Goal: Task Accomplishment & Management: Complete application form

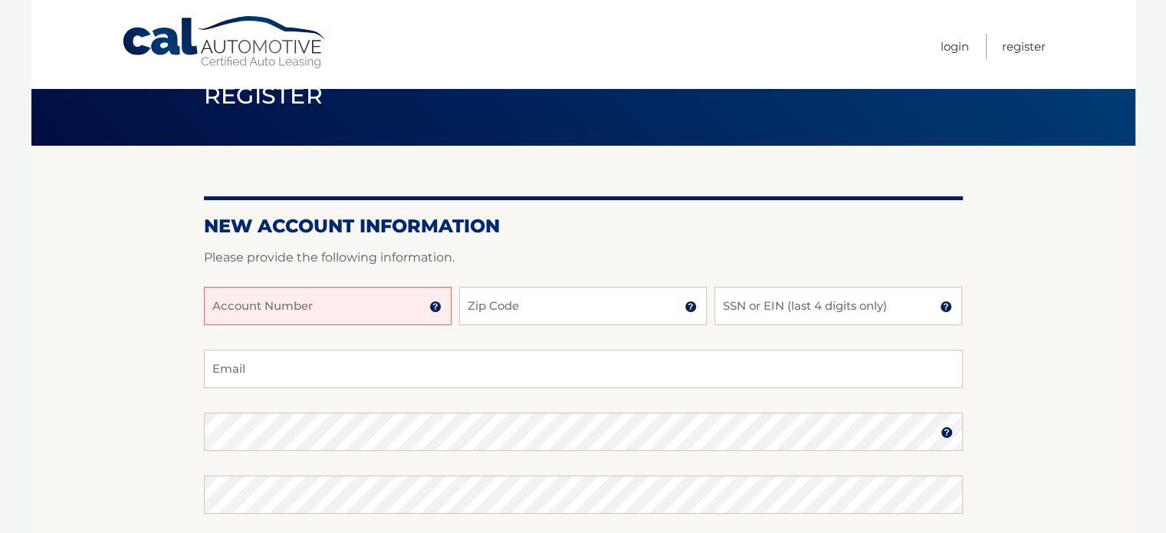
scroll to position [77, 0]
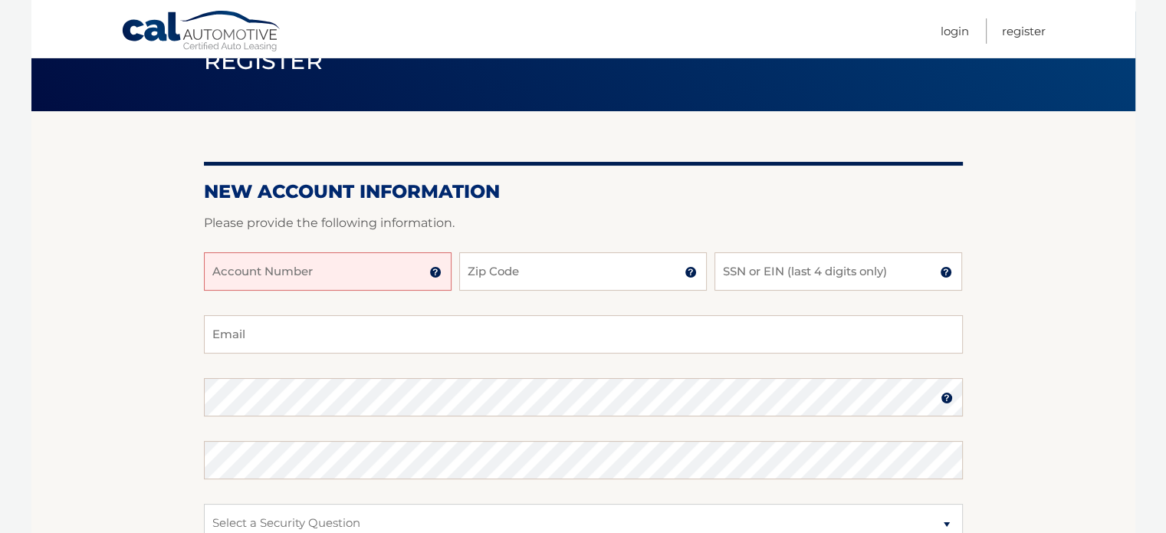
click at [331, 272] on input "Account Number" at bounding box center [328, 271] width 248 height 38
type input "44455981029"
click at [562, 278] on input "Zip Code" at bounding box center [583, 271] width 248 height 38
type input "33018"
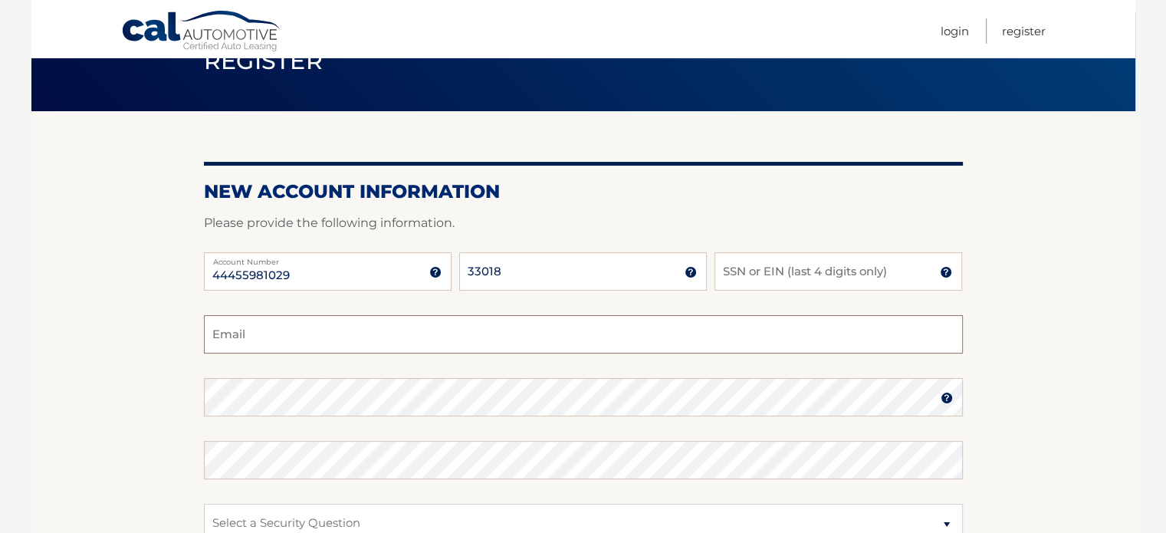
type input "chitoboy@att.net"
click at [803, 272] on input "SSN or EIN (last 4 digits only)" at bounding box center [838, 271] width 248 height 38
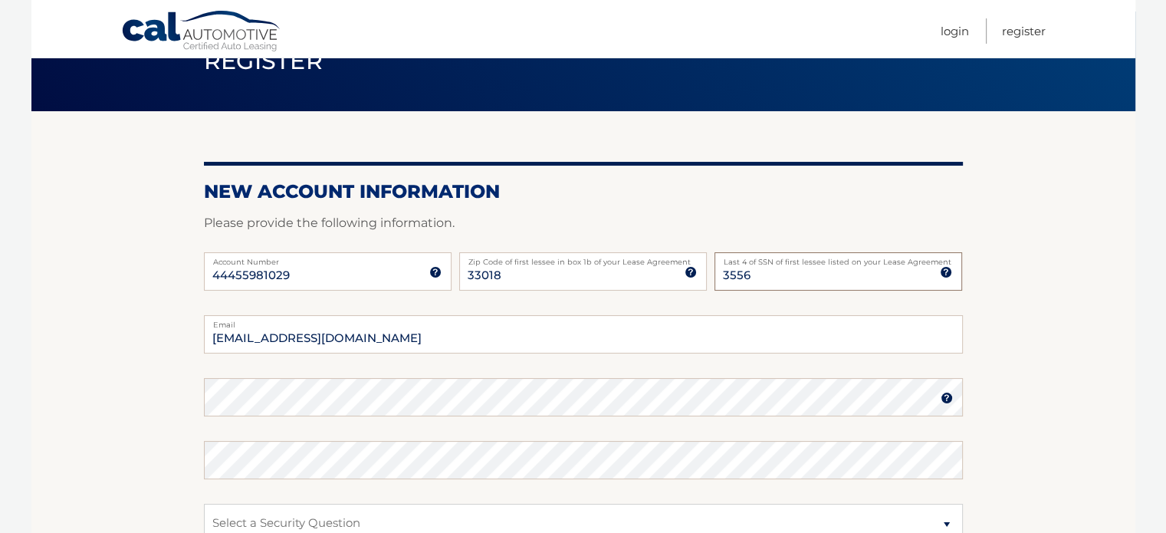
type input "3556"
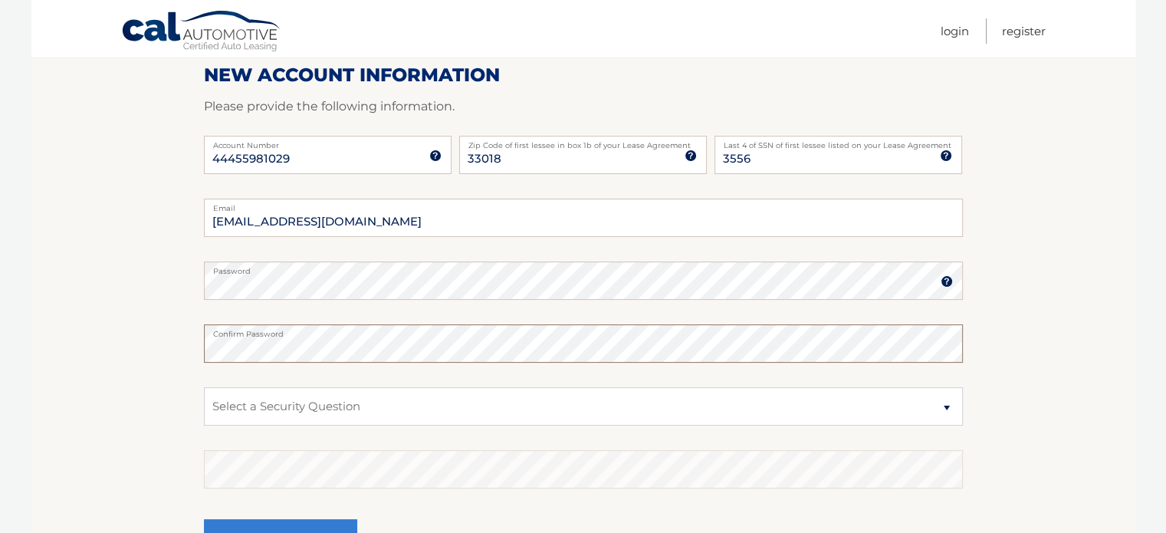
scroll to position [230, 0]
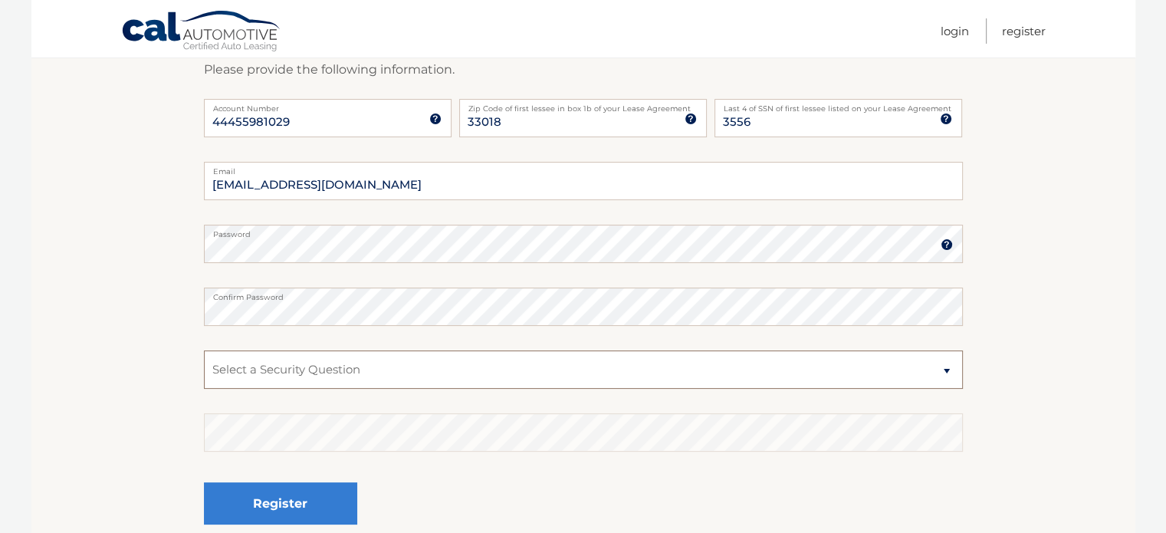
click at [944, 369] on select "Select a Security Question What was the name of your elementary school? What is…" at bounding box center [583, 369] width 759 height 38
select select "2"
click at [204, 350] on select "Select a Security Question What was the name of your elementary school? What is…" at bounding box center [583, 369] width 759 height 38
click at [944, 364] on select "Select a Security Question What was the name of your elementary school? What is…" at bounding box center [583, 369] width 759 height 38
click at [204, 350] on select "Select a Security Question What was the name of your elementary school? What is…" at bounding box center [583, 369] width 759 height 38
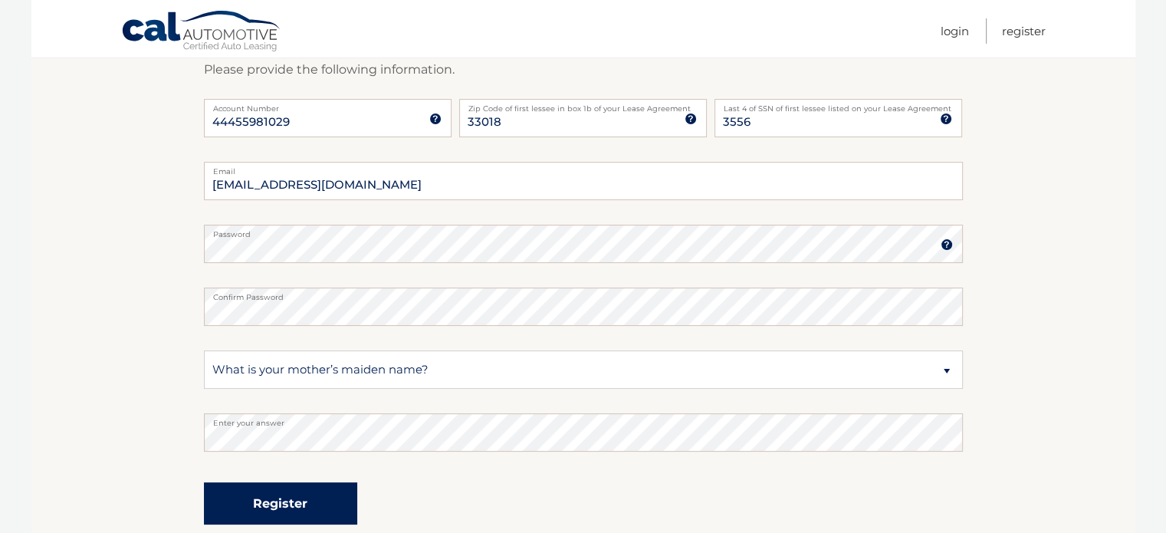
click at [267, 514] on button "Register" at bounding box center [280, 503] width 153 height 42
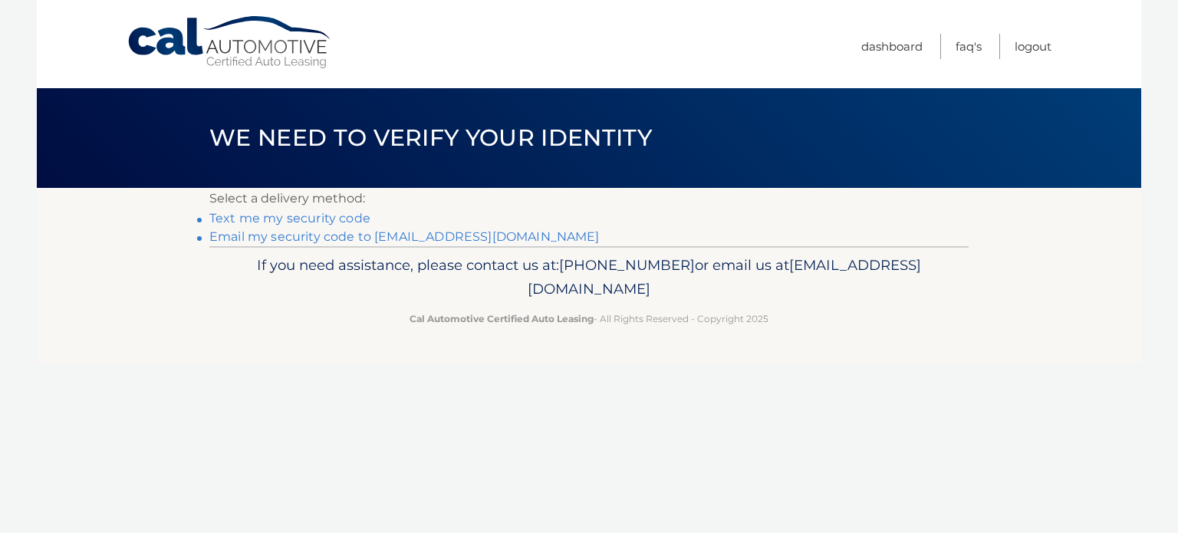
click at [322, 218] on link "Text me my security code" at bounding box center [289, 218] width 161 height 15
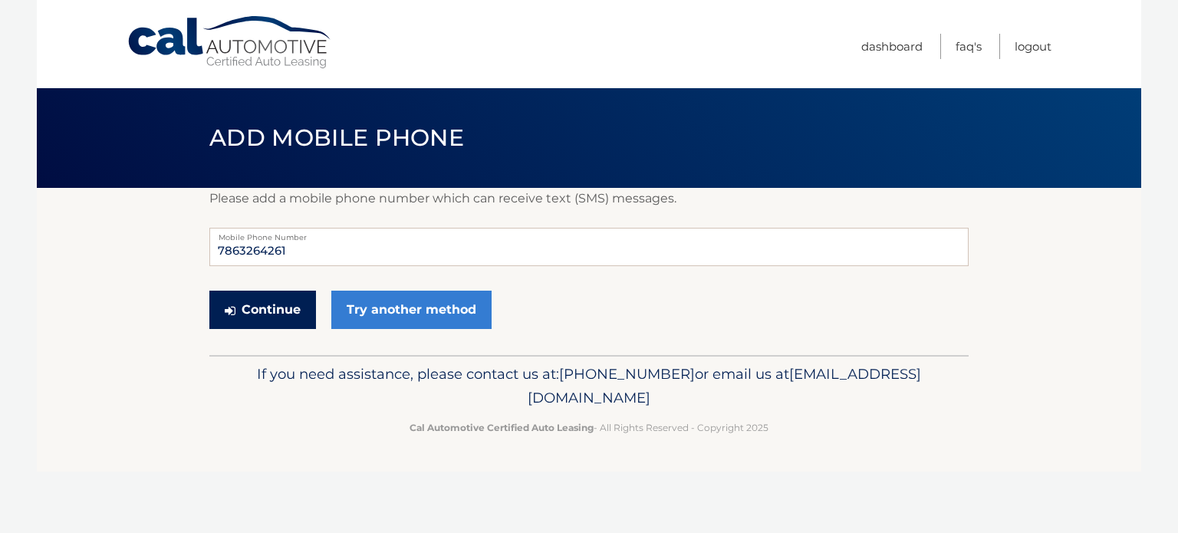
click at [274, 318] on button "Continue" at bounding box center [262, 310] width 107 height 38
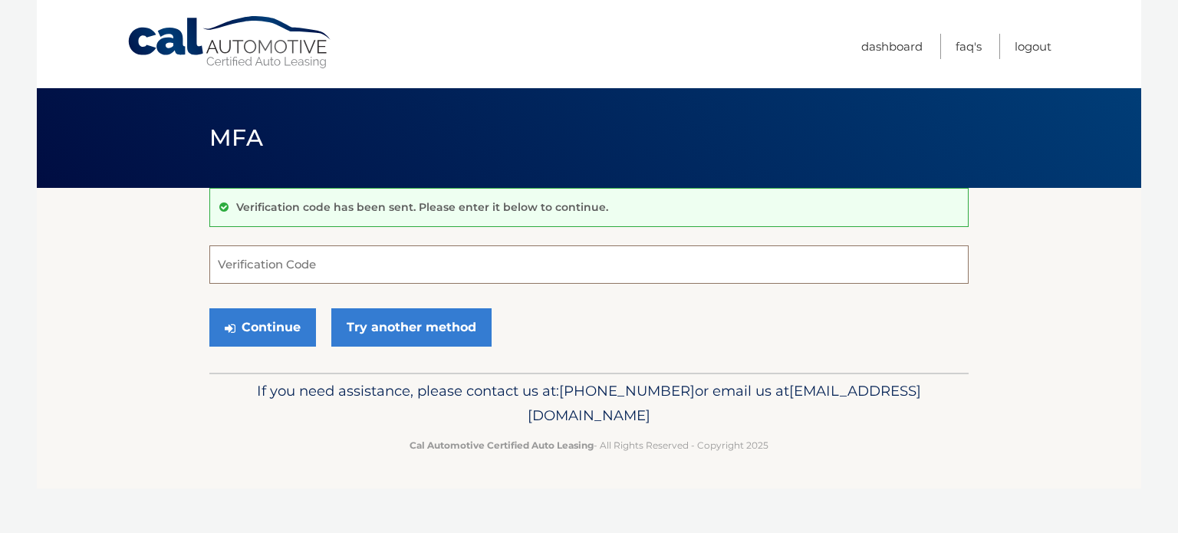
click at [239, 252] on input "Verification Code" at bounding box center [588, 264] width 759 height 38
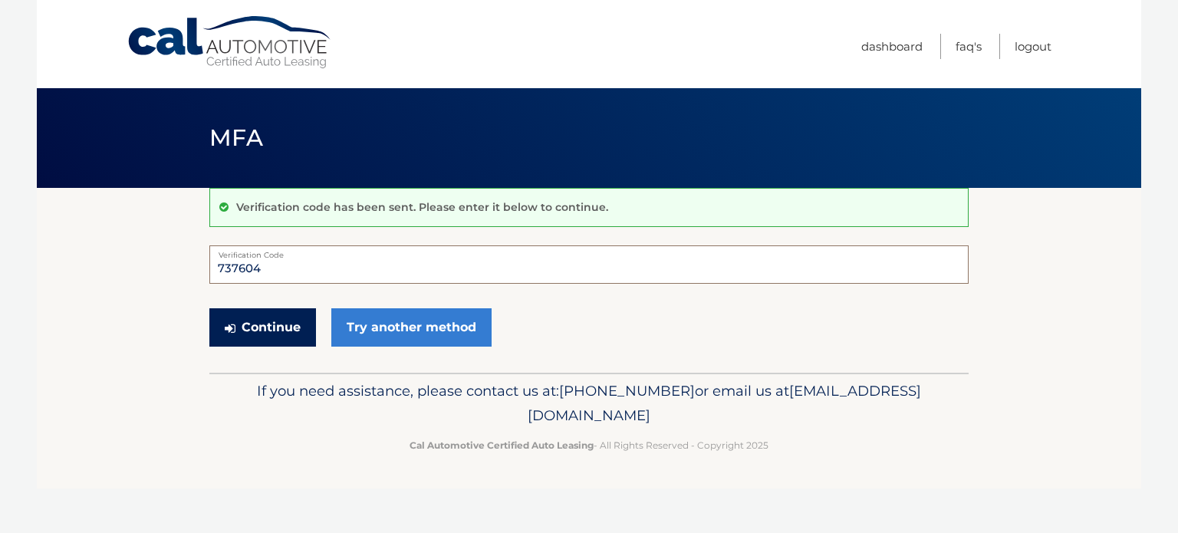
type input "737604"
click at [251, 325] on button "Continue" at bounding box center [262, 327] width 107 height 38
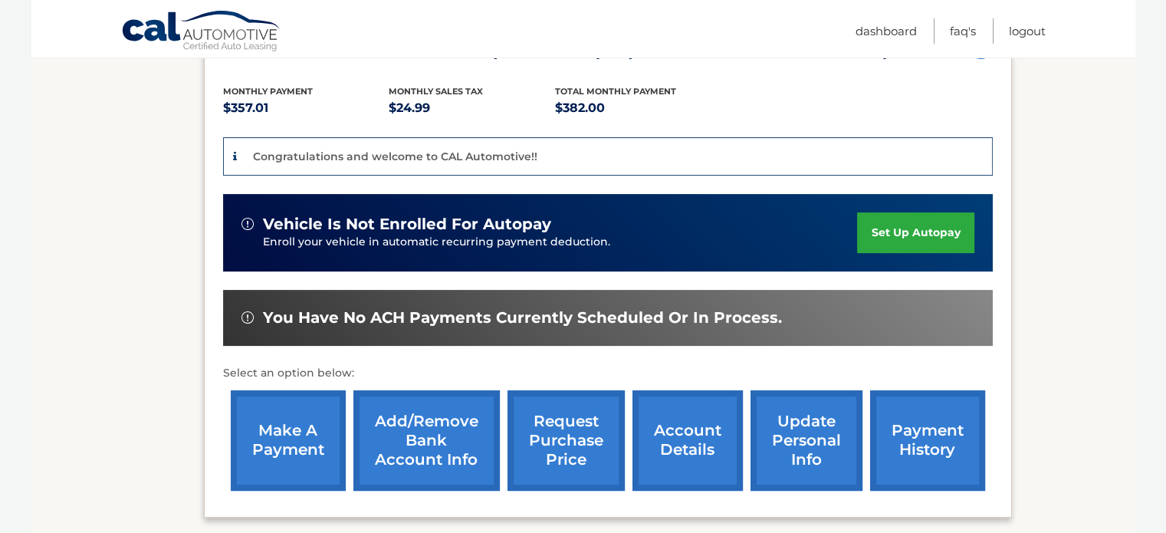
scroll to position [307, 0]
click at [427, 435] on link "Add/Remove bank account info" at bounding box center [426, 440] width 146 height 100
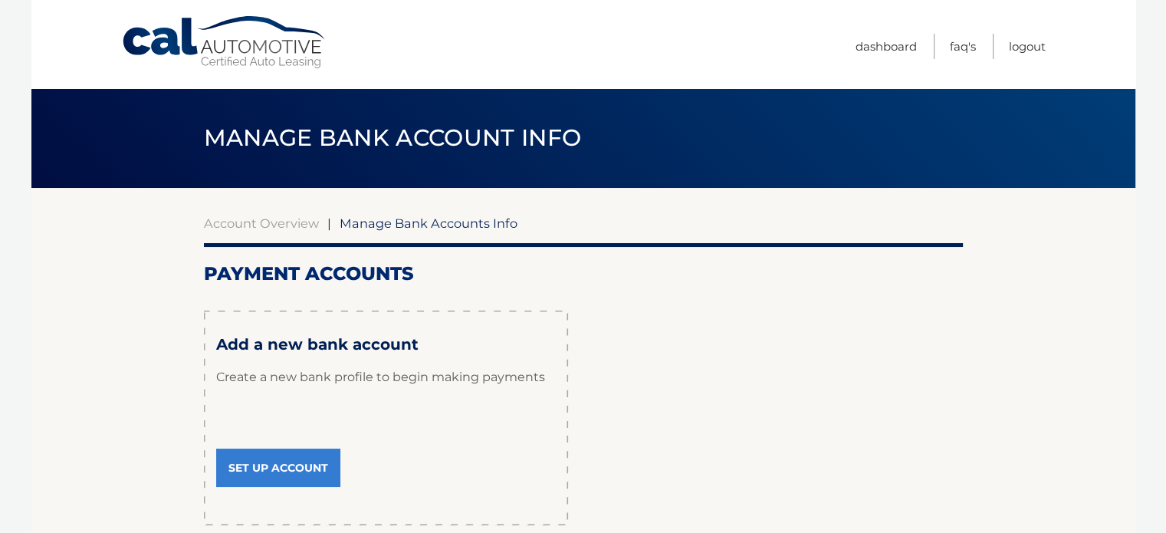
click at [265, 467] on link "Set Up Account" at bounding box center [278, 467] width 124 height 38
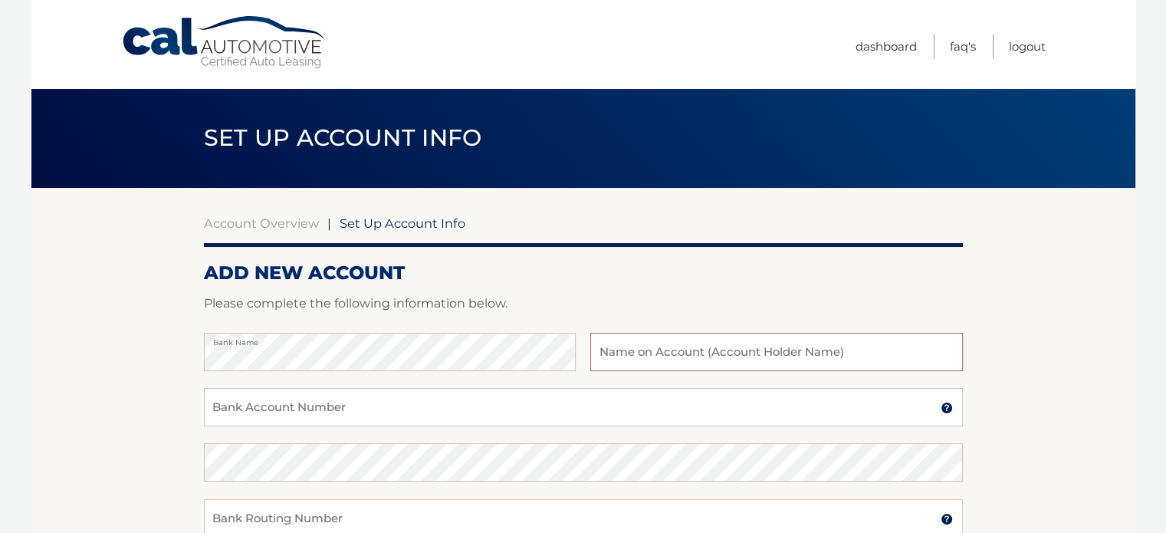
click at [665, 356] on input "text" at bounding box center [776, 352] width 372 height 38
type input "[PERSON_NAME] [PERSON_NAME]"
click at [310, 406] on input "Bank Account Number" at bounding box center [583, 407] width 759 height 38
type input "17000076019302"
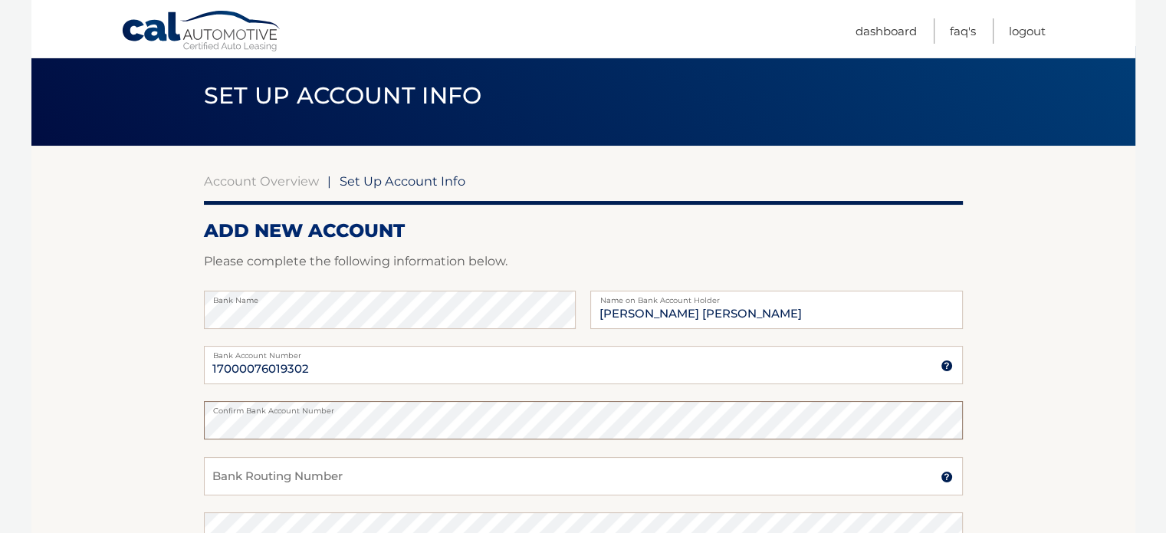
scroll to position [77, 0]
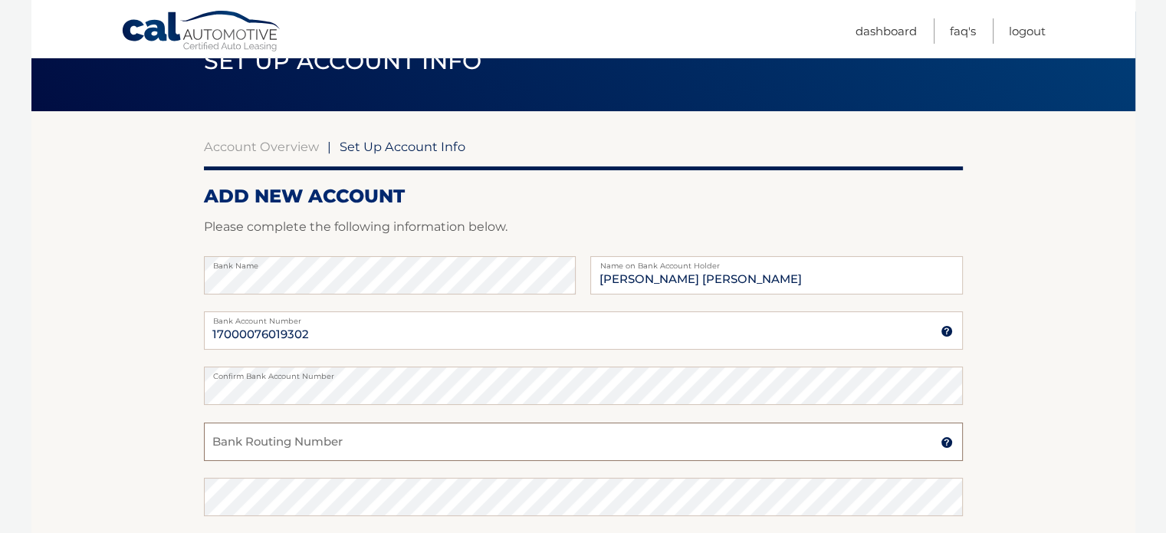
click at [301, 450] on input "Bank Routing Number" at bounding box center [583, 441] width 759 height 38
type input "267077821"
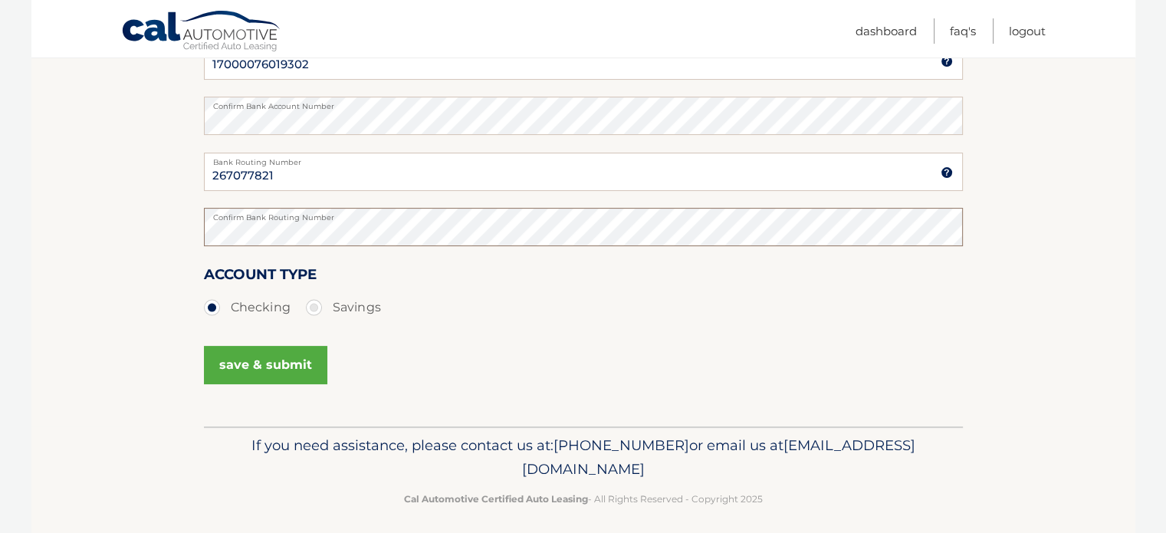
scroll to position [356, 0]
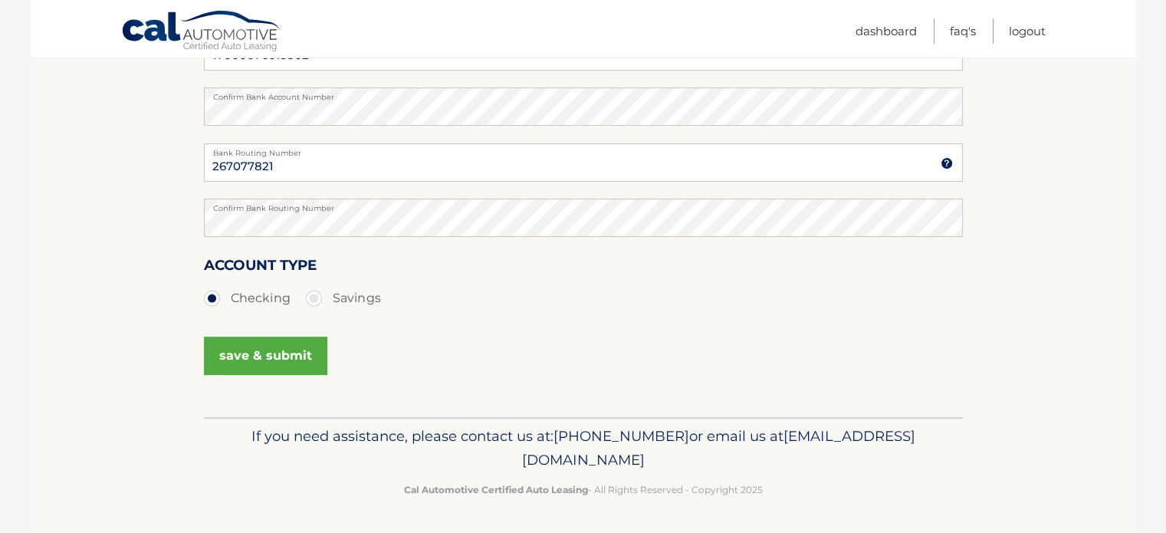
click at [257, 356] on button "save & submit" at bounding box center [265, 356] width 123 height 38
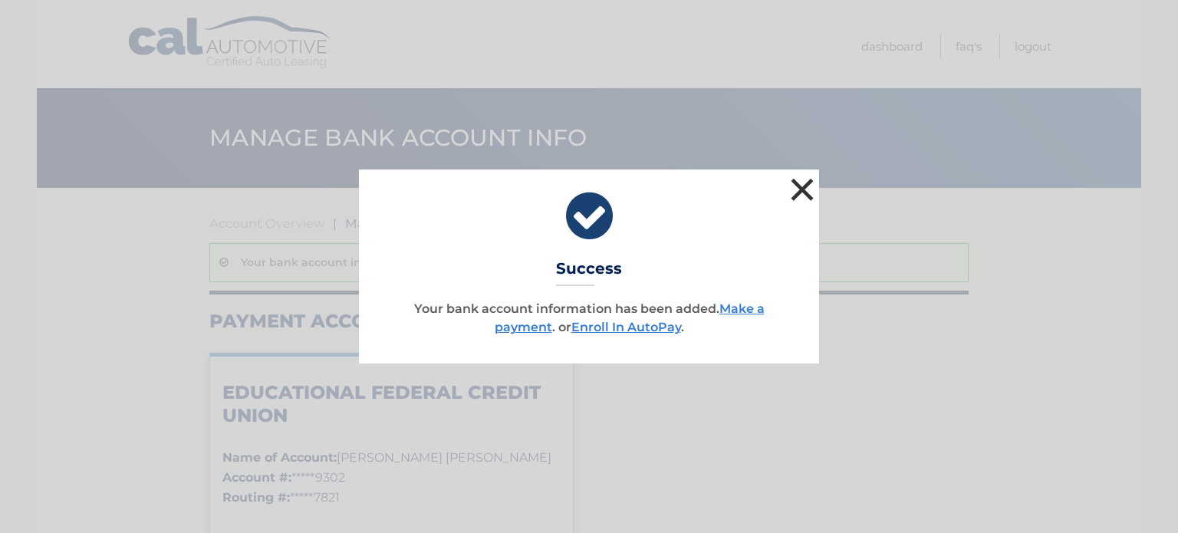
click at [795, 184] on button "×" at bounding box center [802, 189] width 31 height 31
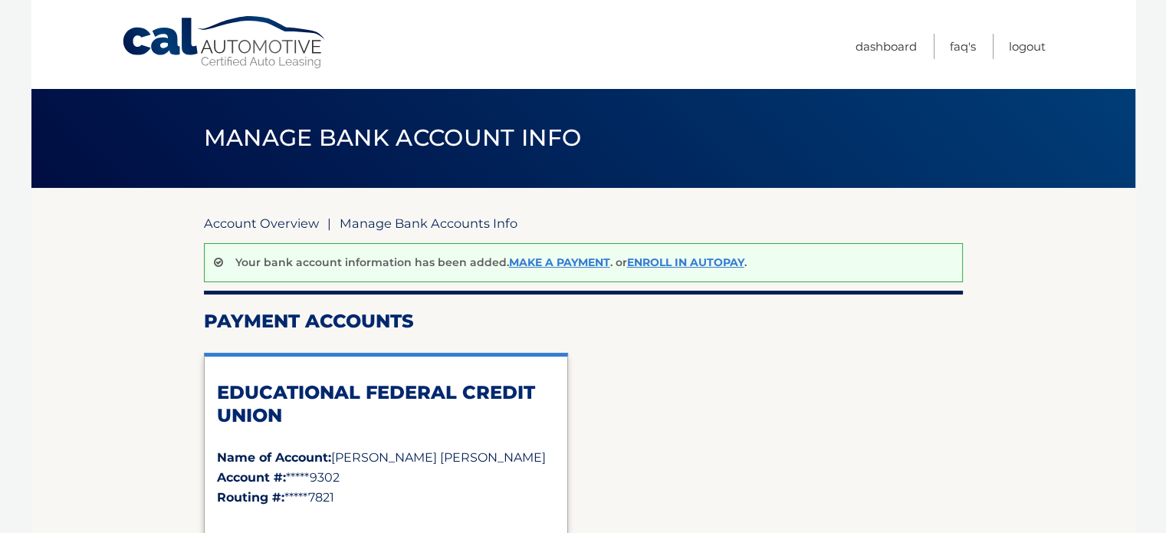
click at [261, 226] on link "Account Overview" at bounding box center [261, 222] width 115 height 15
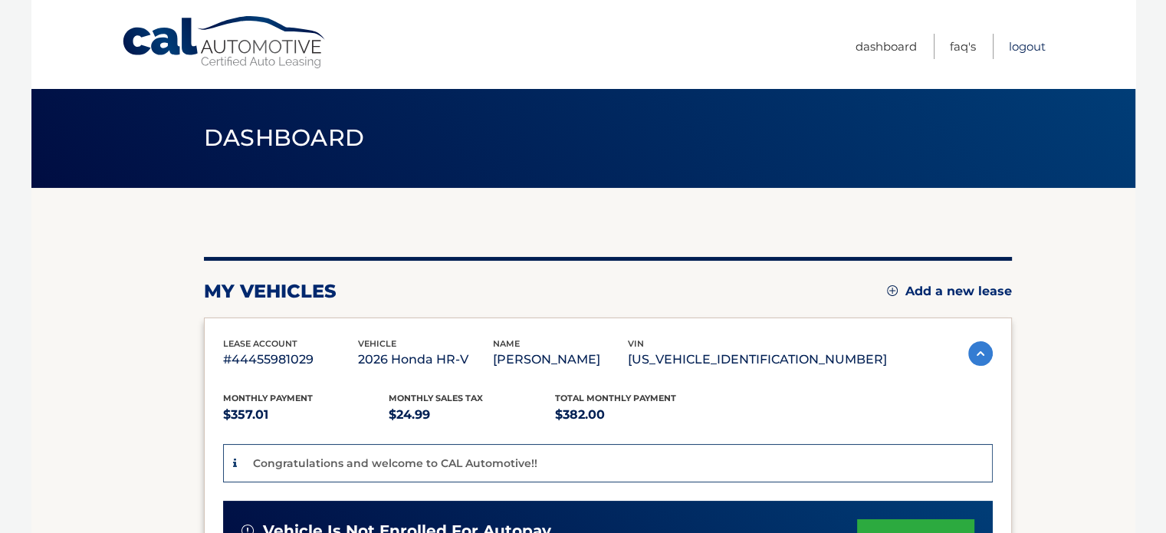
click at [1033, 41] on link "Logout" at bounding box center [1027, 46] width 37 height 25
